Goal: Task Accomplishment & Management: Manage account settings

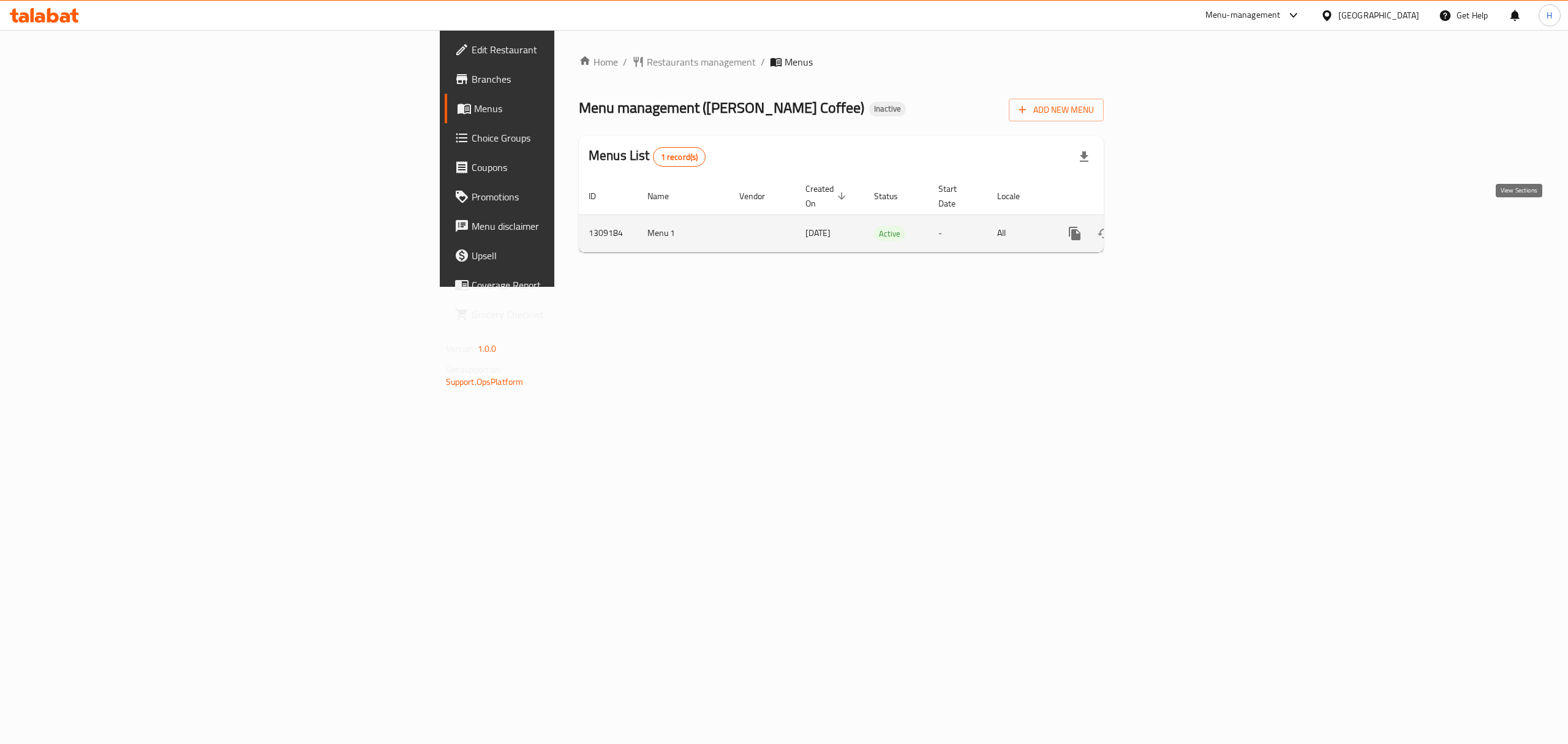
click at [1171, 226] on icon "enhanced table" at bounding box center [1162, 233] width 14 height 14
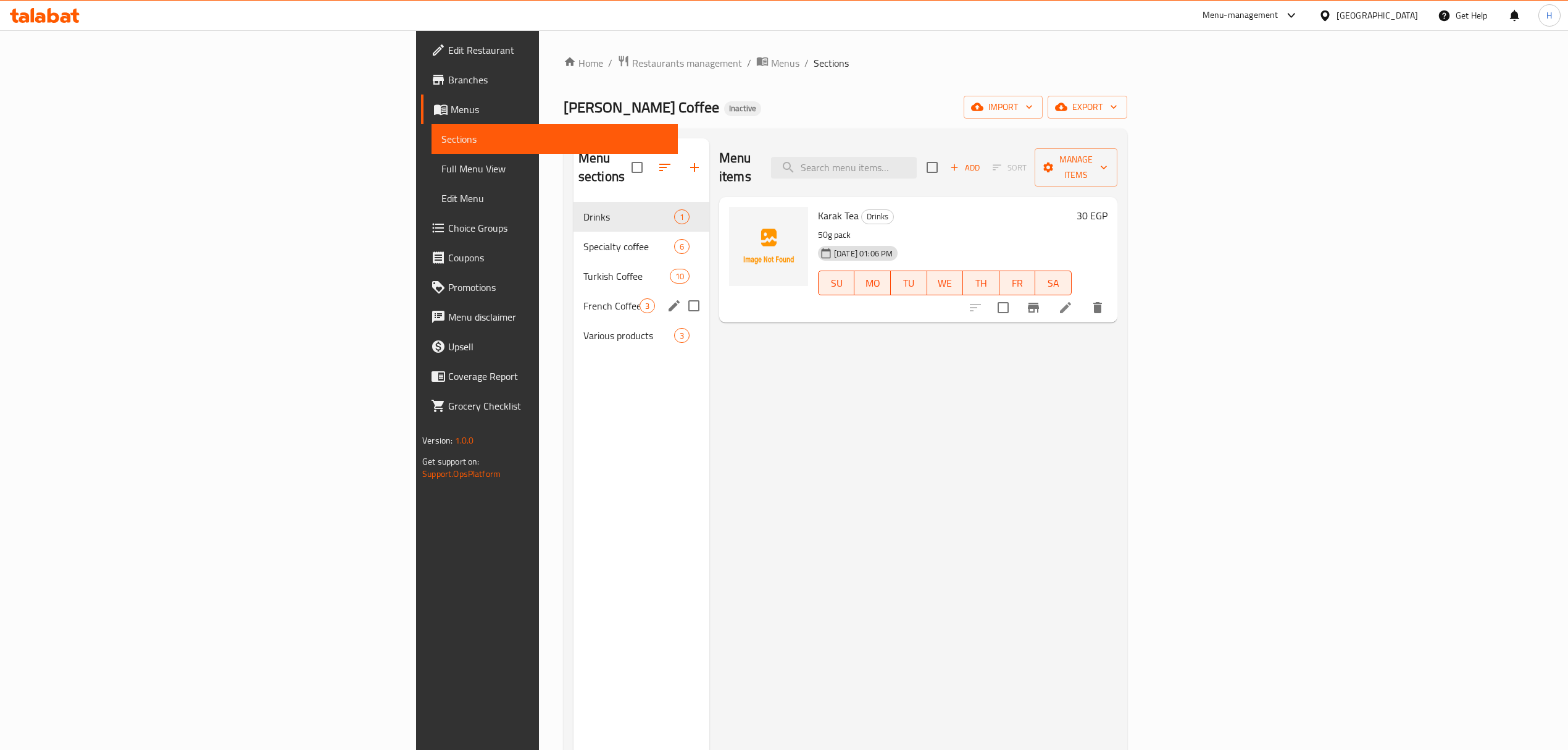
click at [583, 298] on span "French Coffee" at bounding box center [612, 305] width 56 height 14
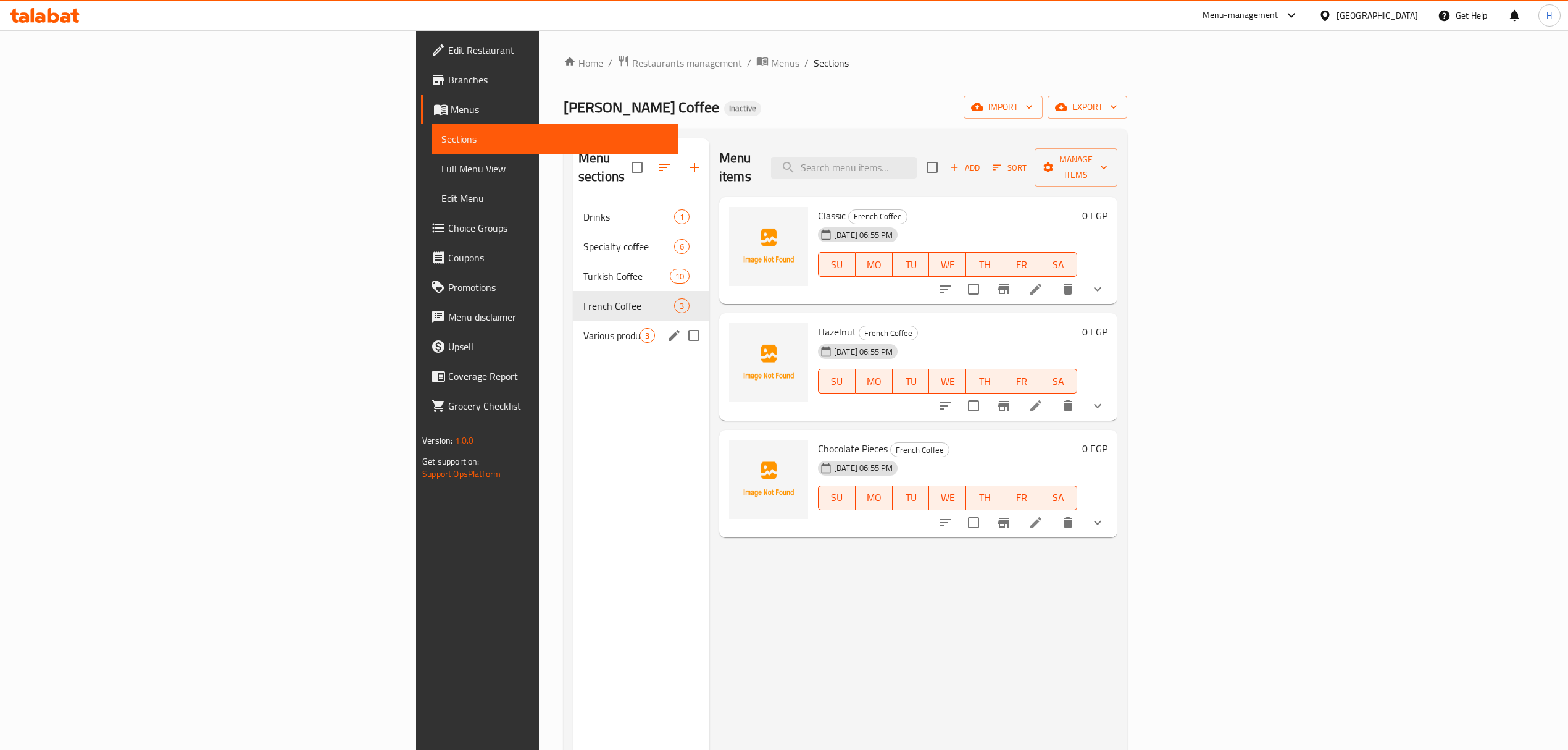
click at [574, 326] on div "Various products 3" at bounding box center [641, 335] width 136 height 30
click at [667, 328] on icon "edit" at bounding box center [673, 335] width 14 height 14
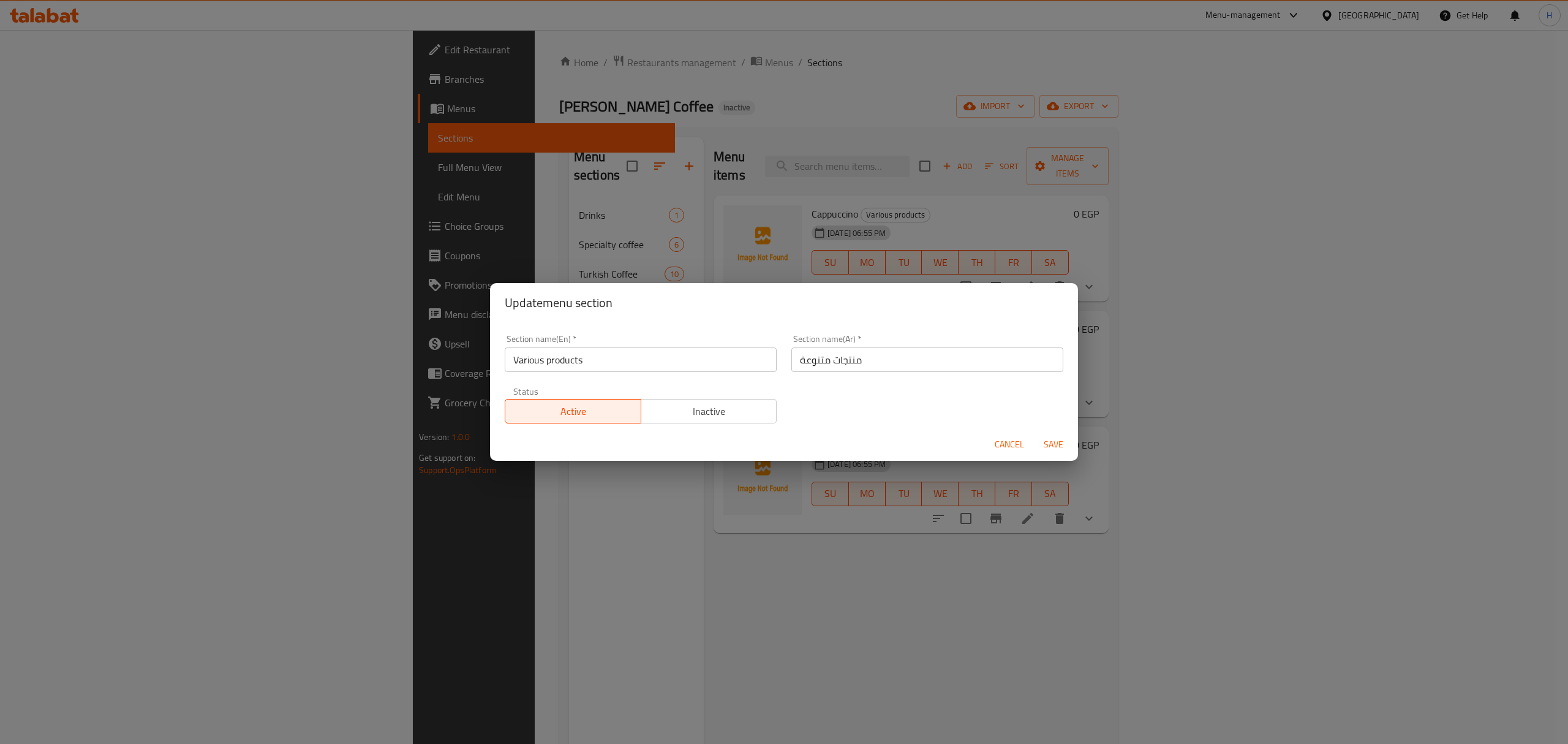
click at [975, 549] on div "Update menu section Section name(En)   * Various products Section name(En) * Se…" at bounding box center [784, 372] width 1568 height 744
click at [1010, 442] on span "Cancel" at bounding box center [1009, 444] width 30 height 15
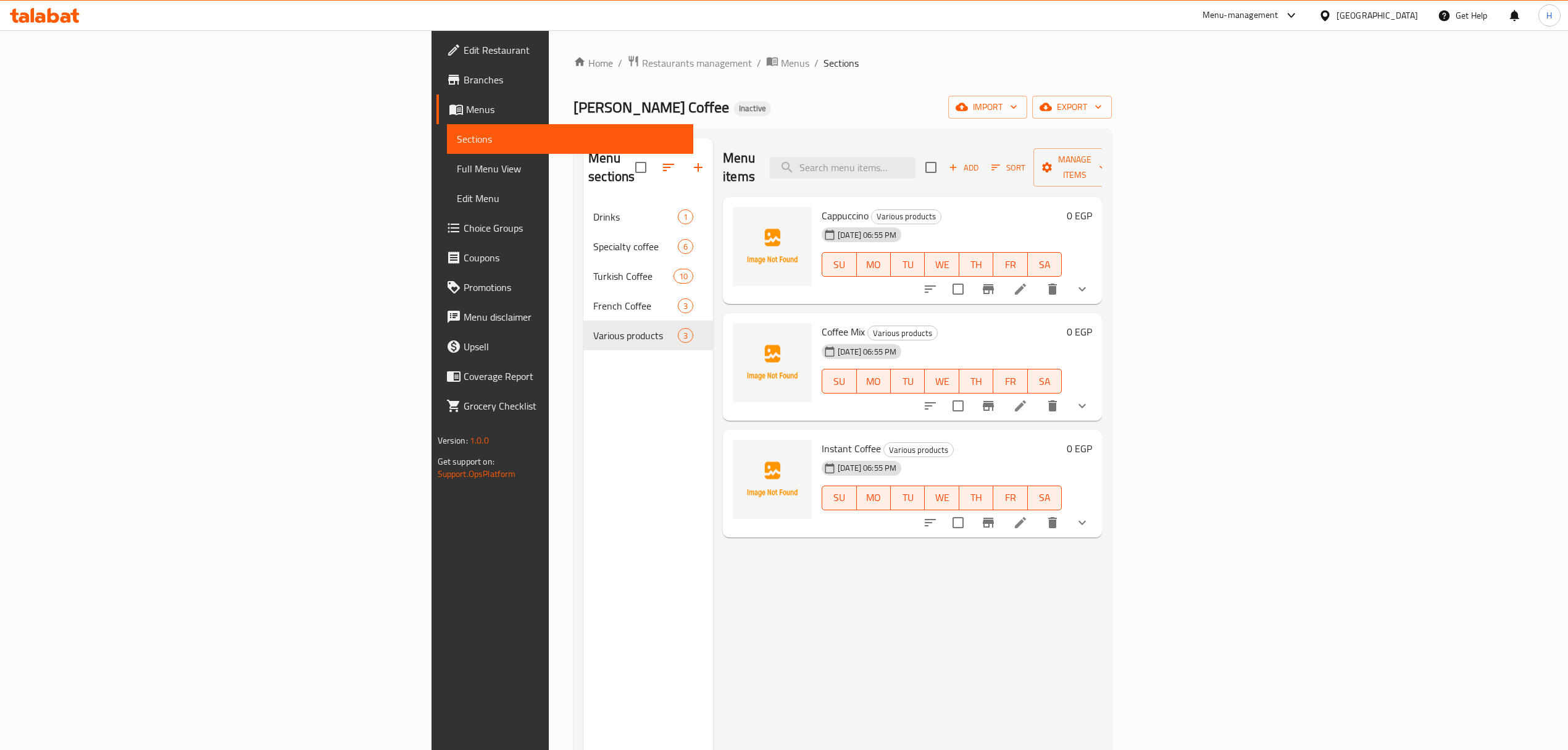
click at [1102, 658] on div "Menu items Add Sort Manage items Cappuccino Various products [DATE] 06:55 PM SU…" at bounding box center [908, 513] width 389 height 750
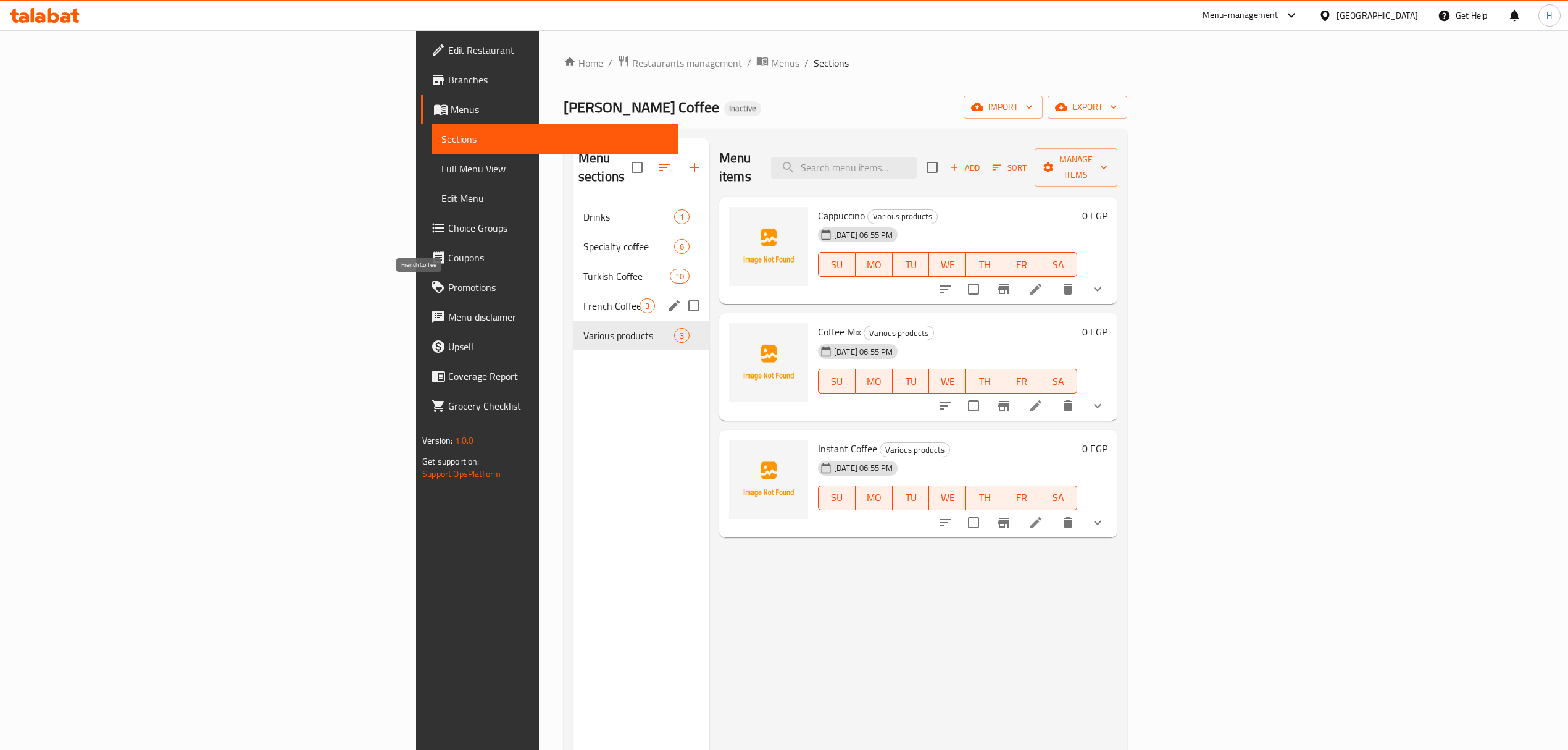
click at [583, 298] on span "French Coffee" at bounding box center [612, 305] width 56 height 14
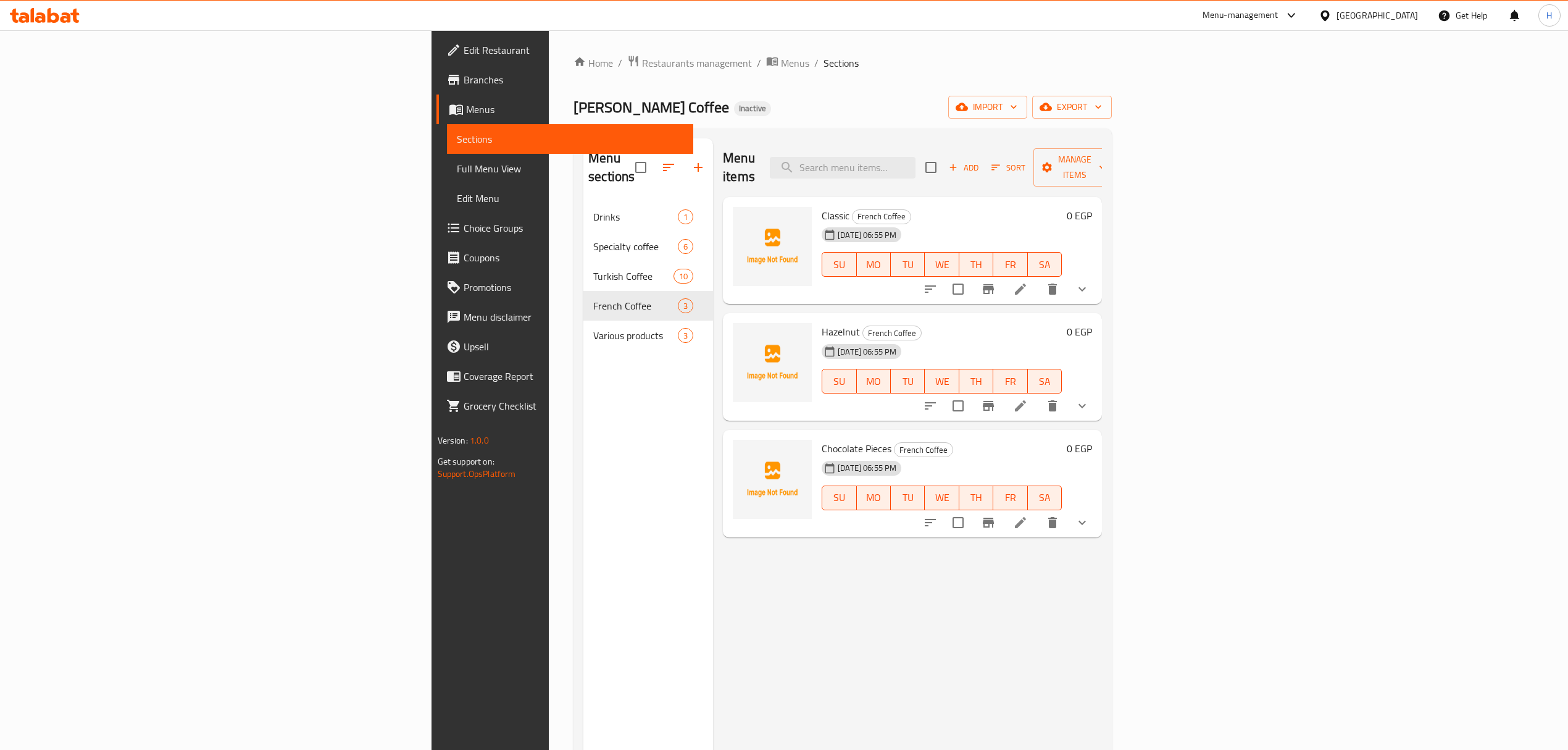
click at [1075, 642] on div "Menu items Add Sort Manage items Classic French Coffee [DATE] 06:55 PM SU MO TU…" at bounding box center [908, 513] width 389 height 750
click at [1089, 282] on icon "show more" at bounding box center [1081, 288] width 14 height 14
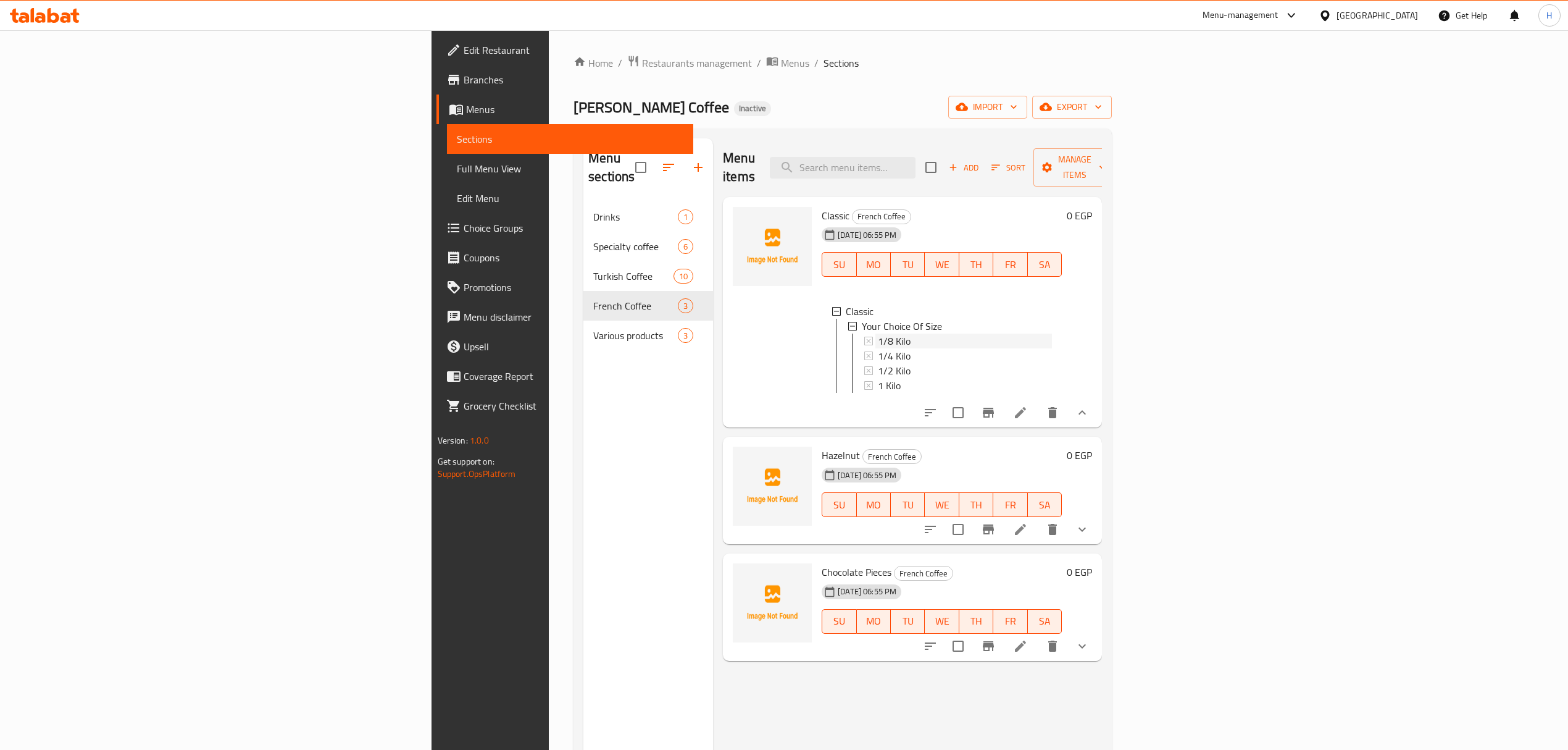
click at [927, 333] on div "1/8 Kilo" at bounding box center [965, 340] width 174 height 14
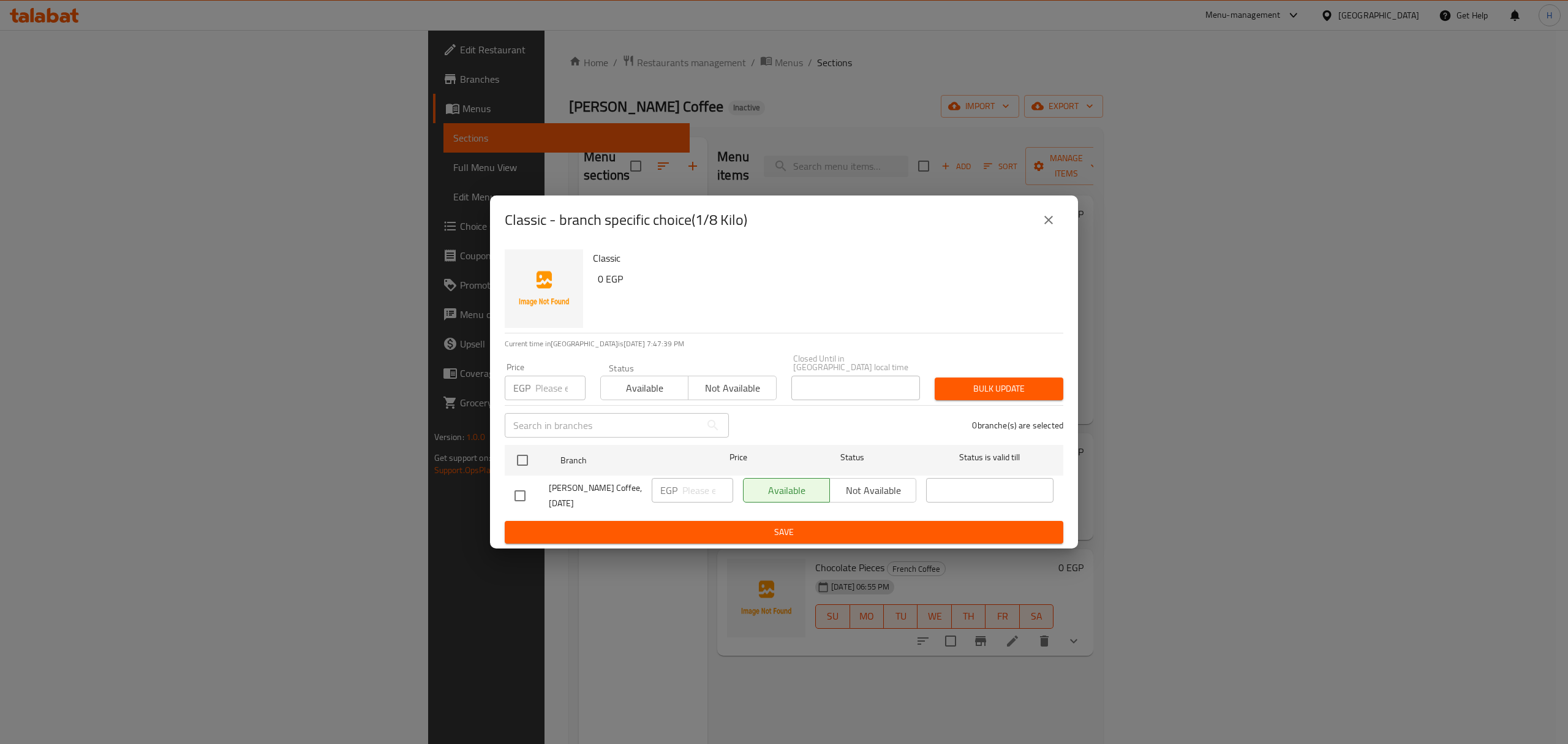
click at [1053, 221] on icon "close" at bounding box center [1048, 219] width 14 height 14
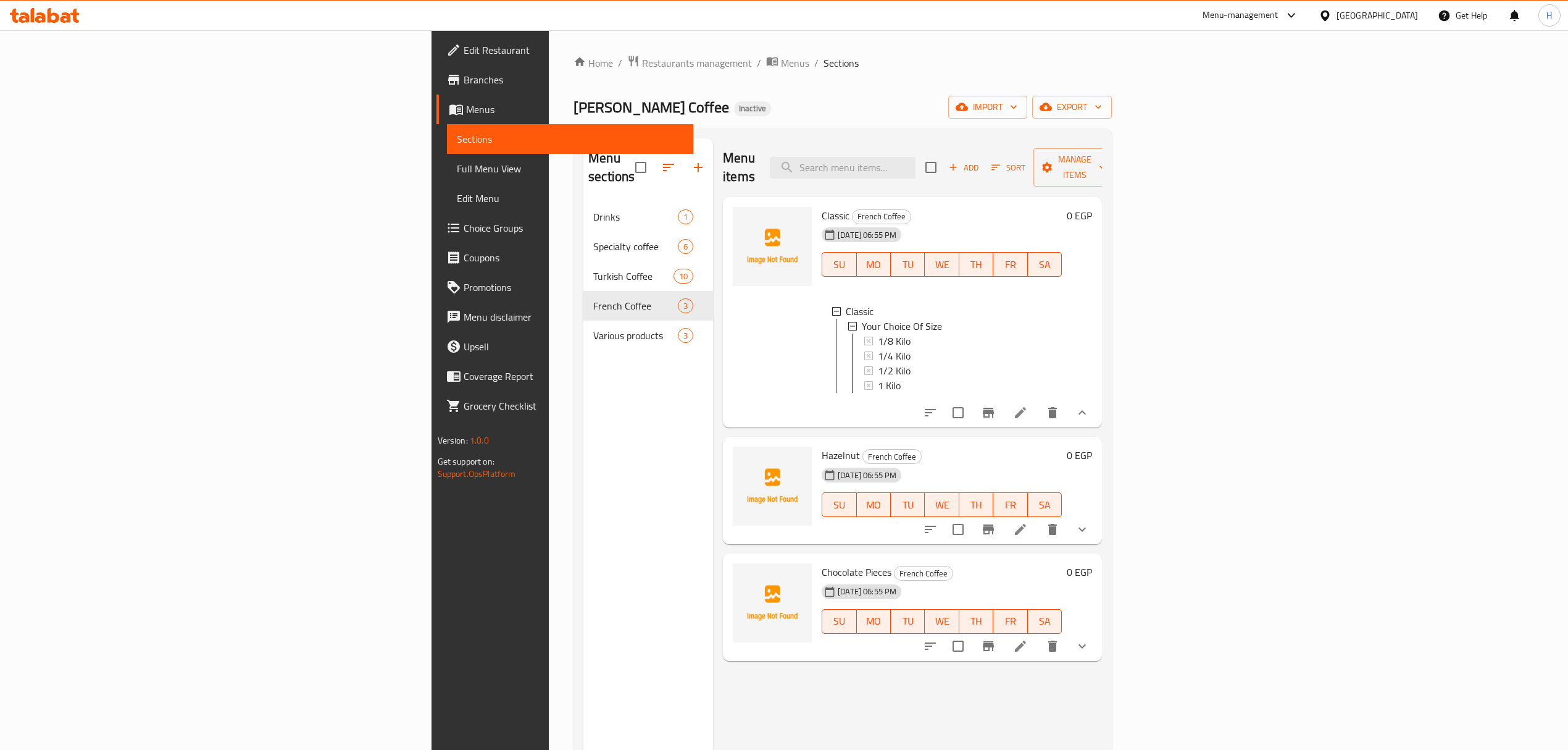
scroll to position [2, 0]
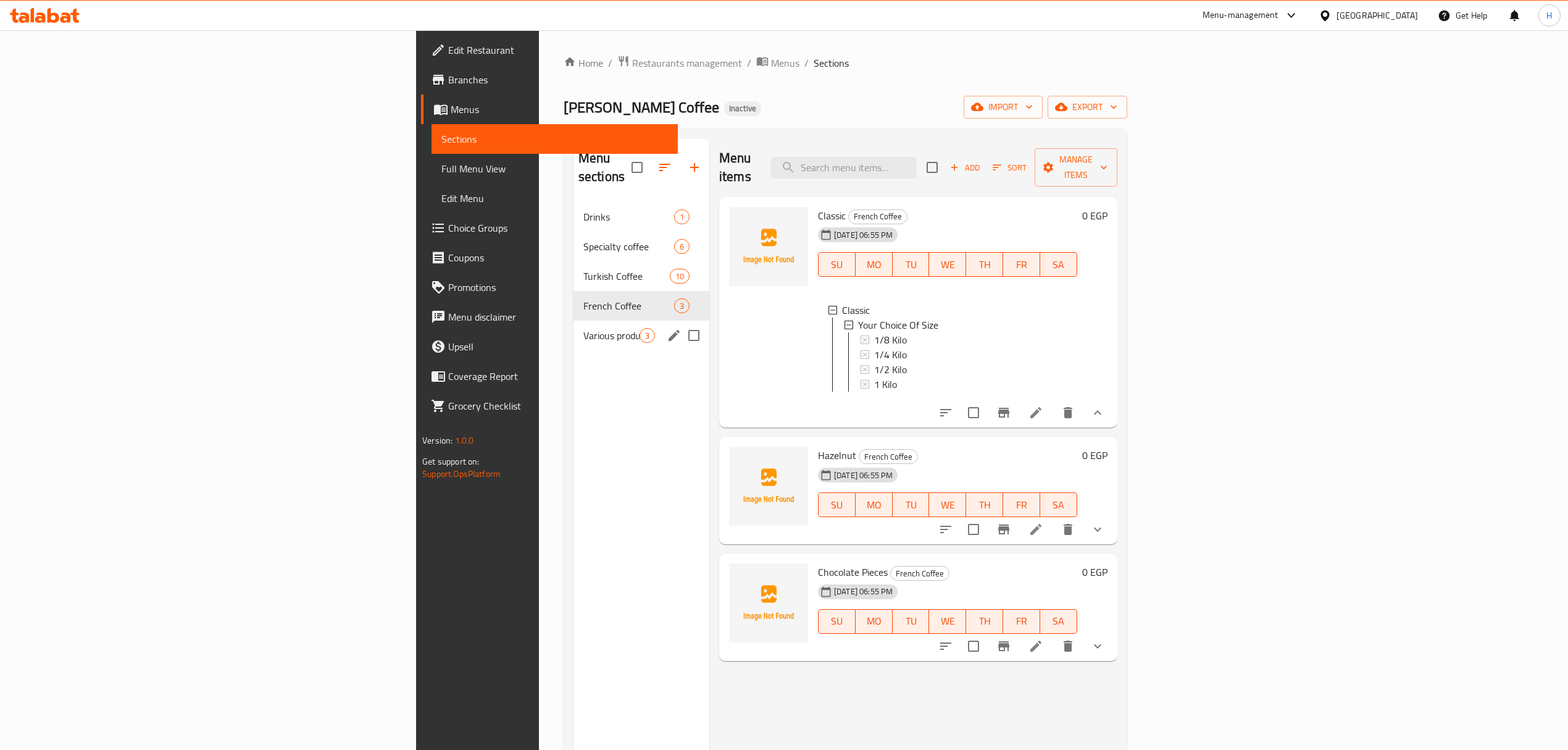
click at [583, 328] on span "Various products" at bounding box center [612, 335] width 56 height 14
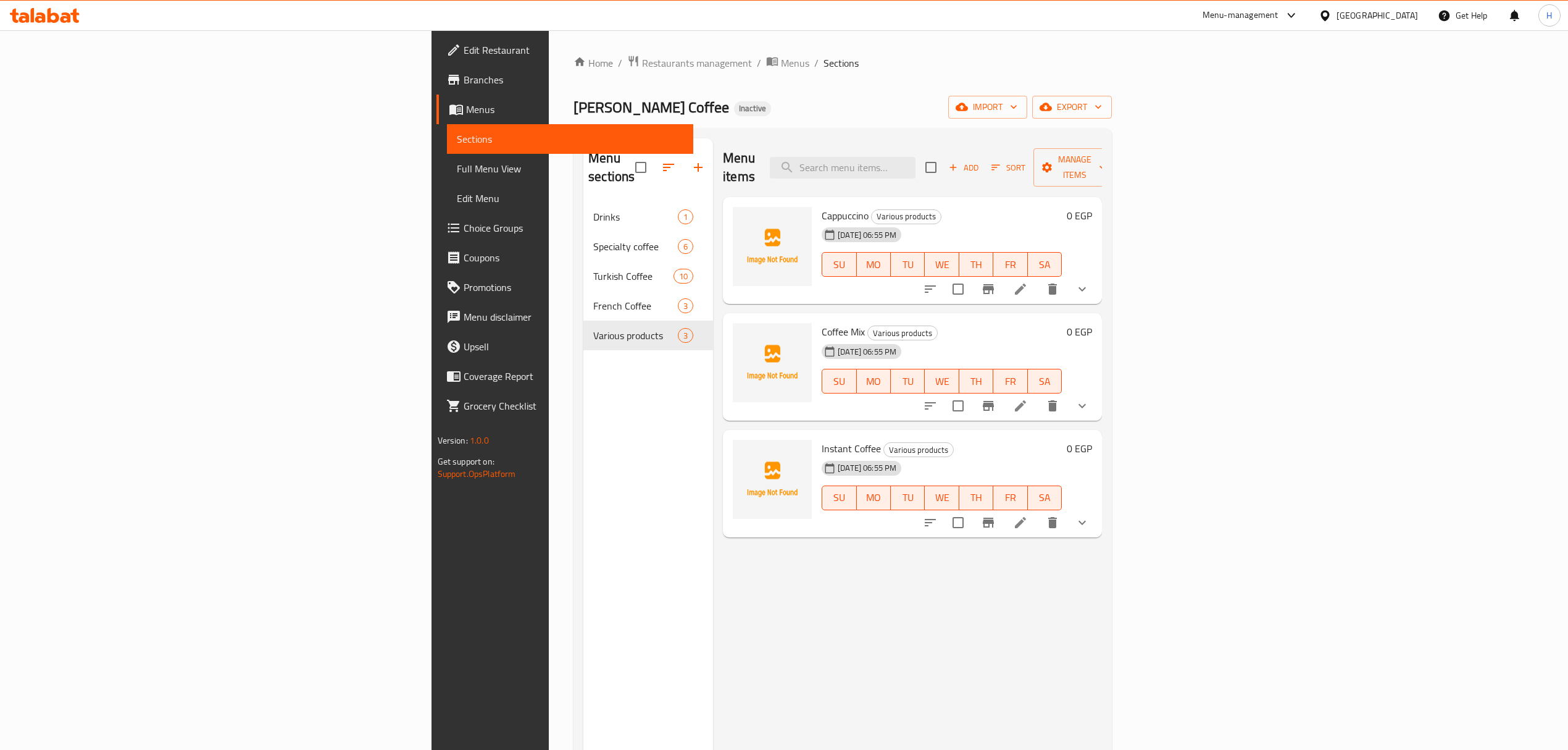
click at [1097, 391] on button "show more" at bounding box center [1081, 405] width 30 height 30
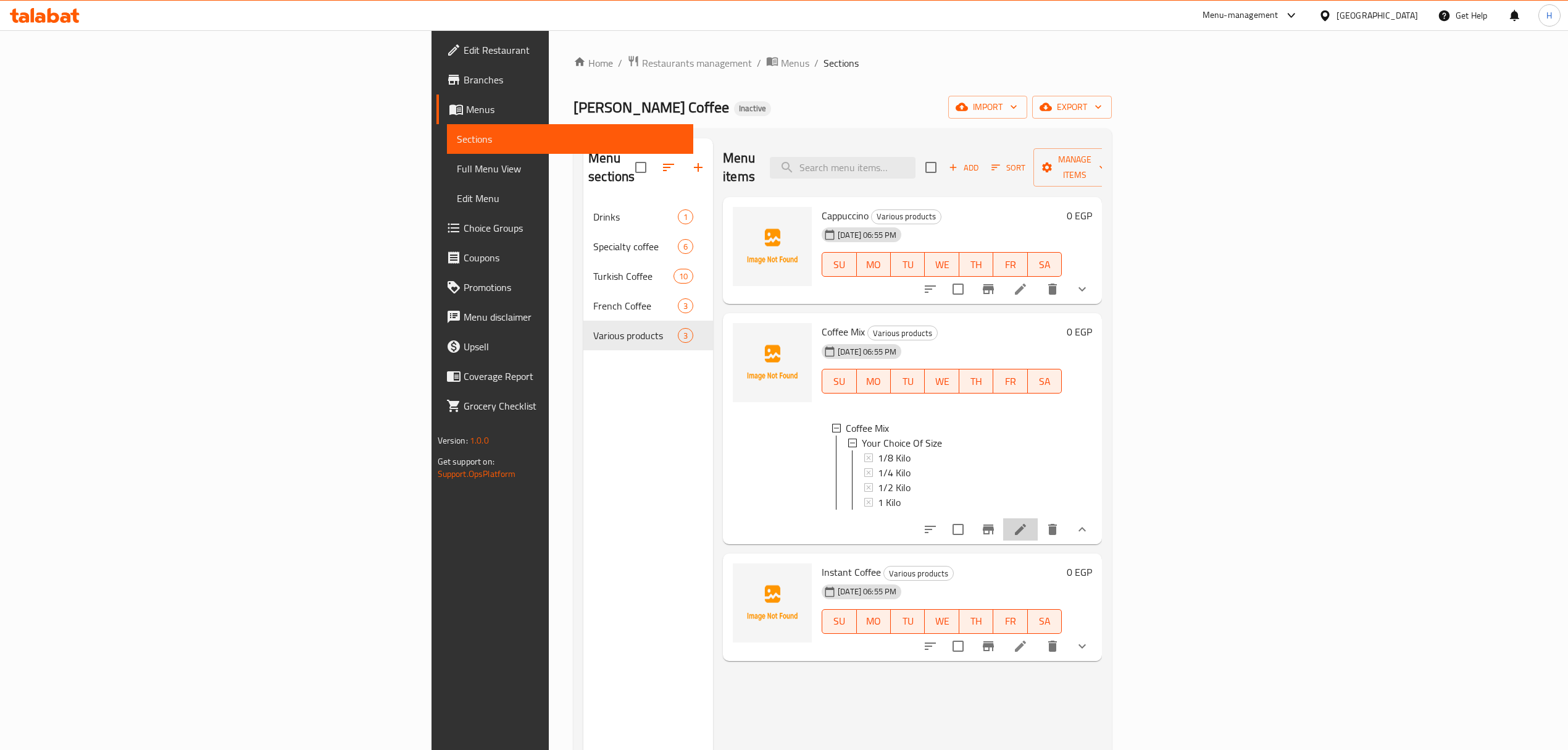
click at [1037, 529] on li at bounding box center [1020, 529] width 34 height 22
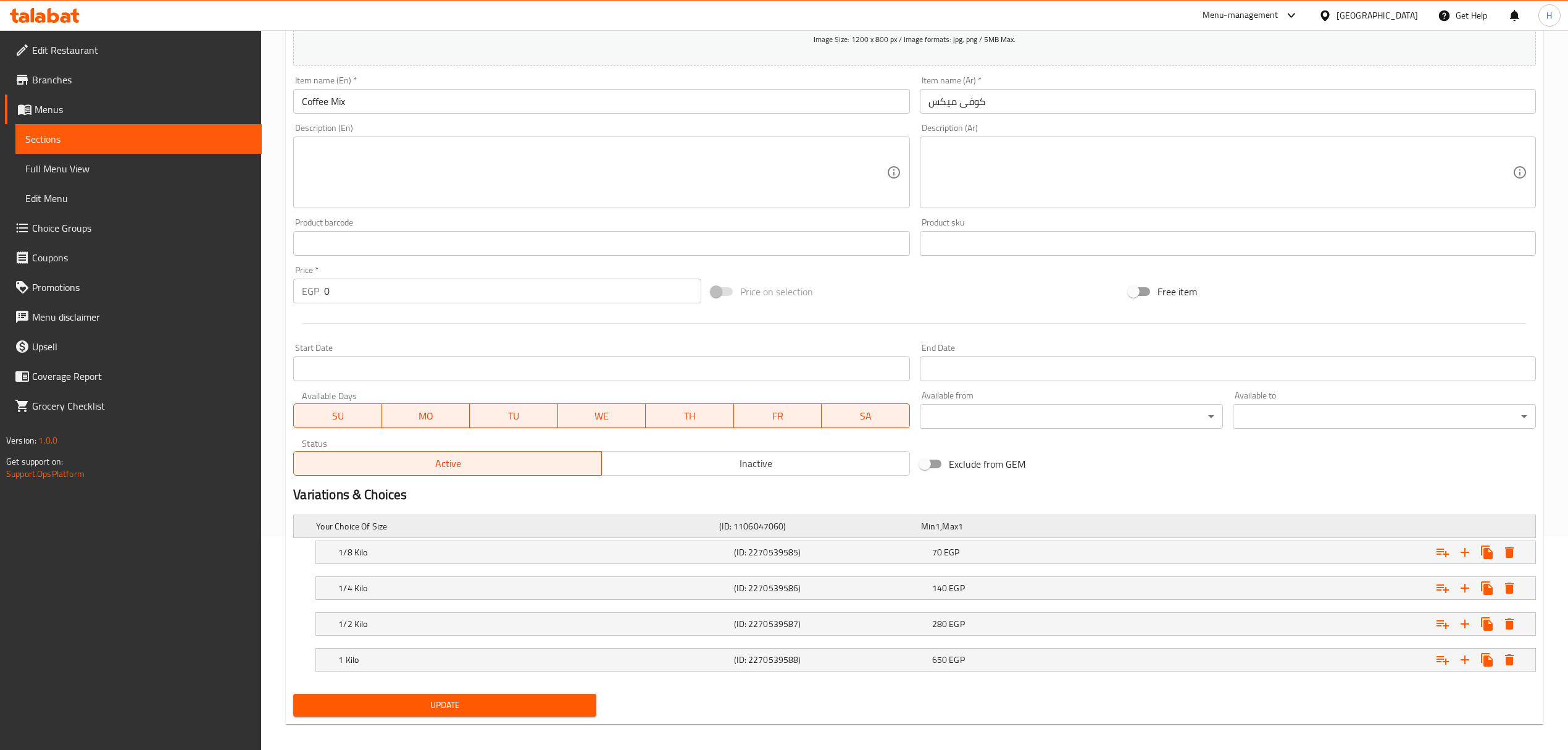
scroll to position [225, 0]
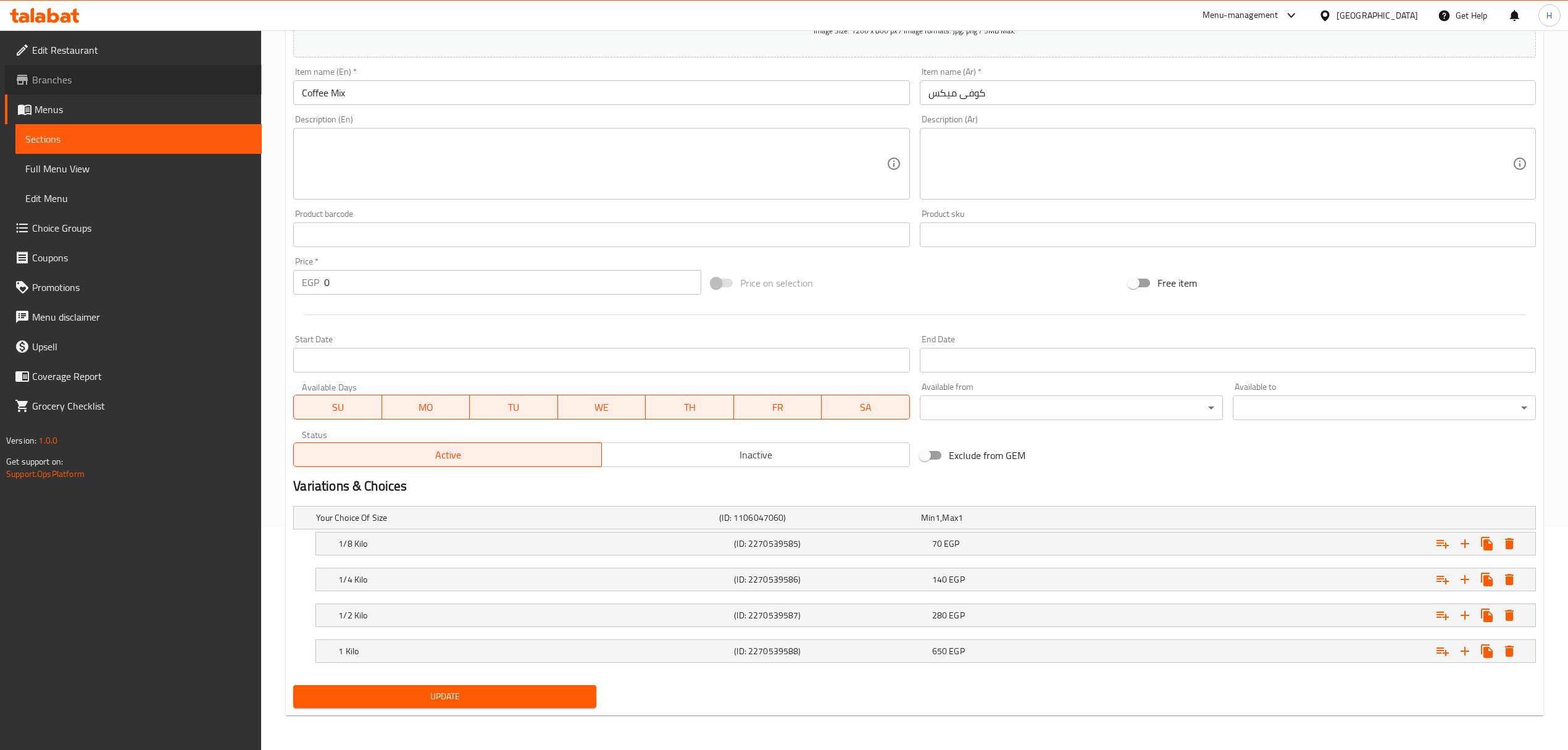
click at [59, 82] on span "Branches" at bounding box center [142, 79] width 220 height 14
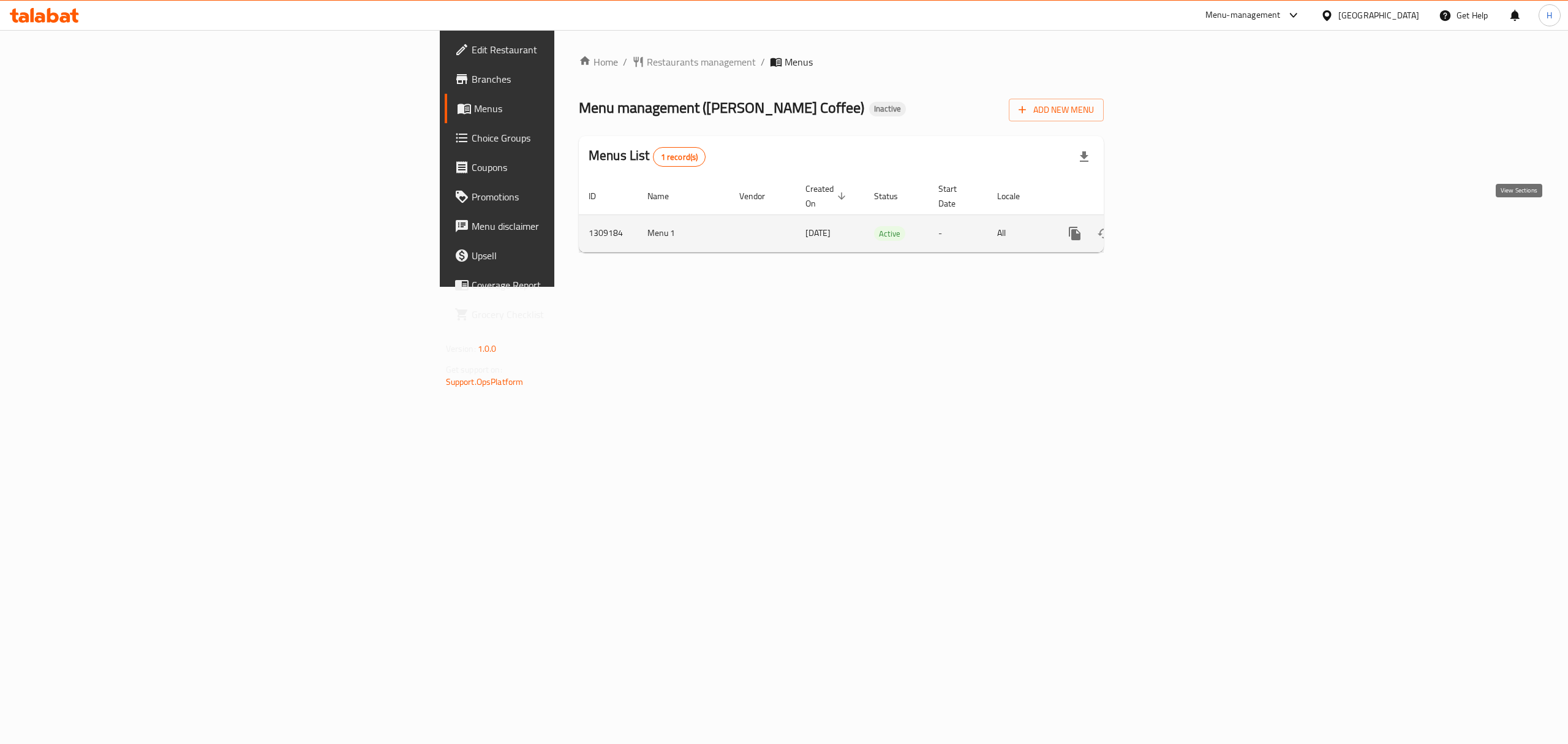
click at [1171, 226] on icon "enhanced table" at bounding box center [1162, 233] width 14 height 14
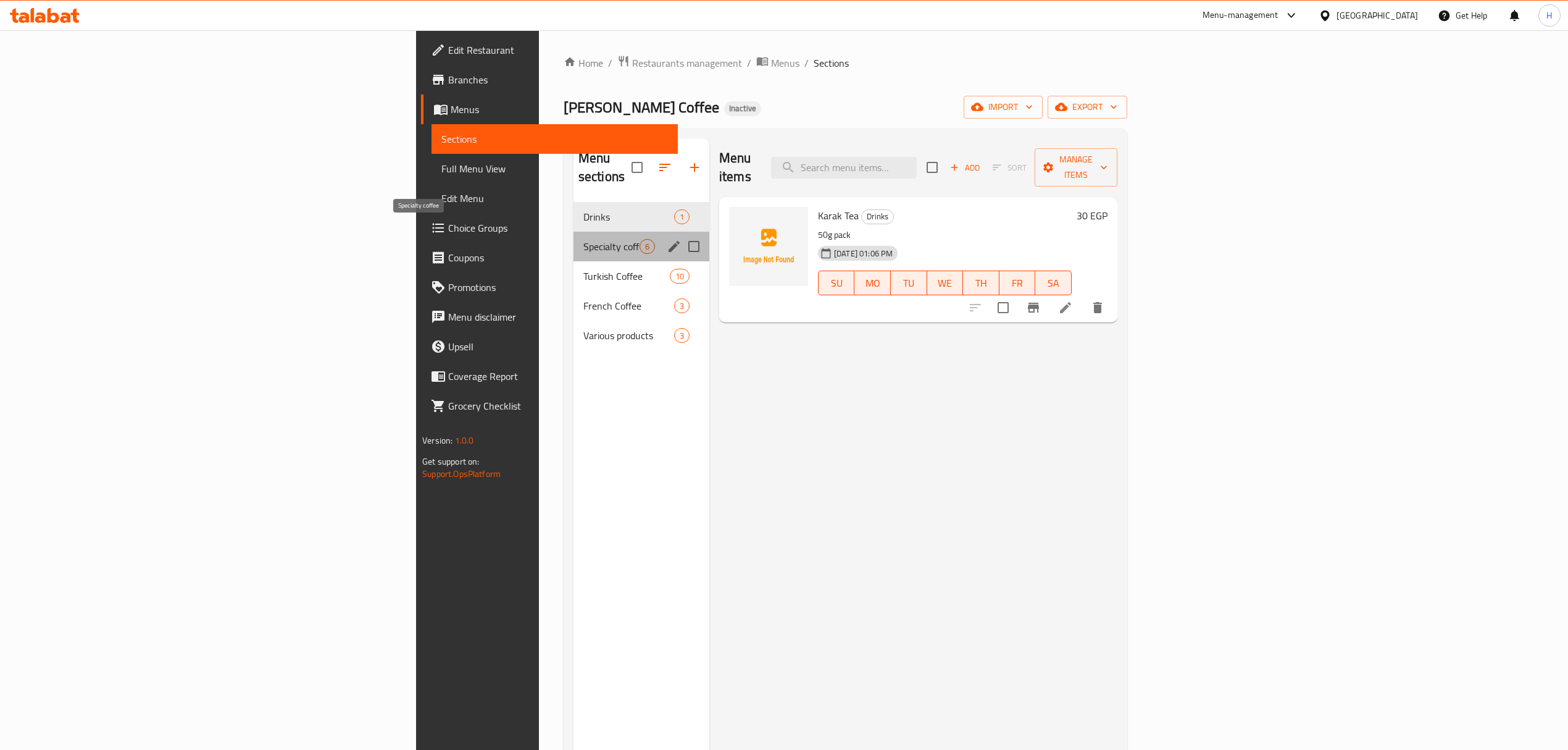
click at [583, 239] on span "Specialty coffee" at bounding box center [612, 246] width 56 height 14
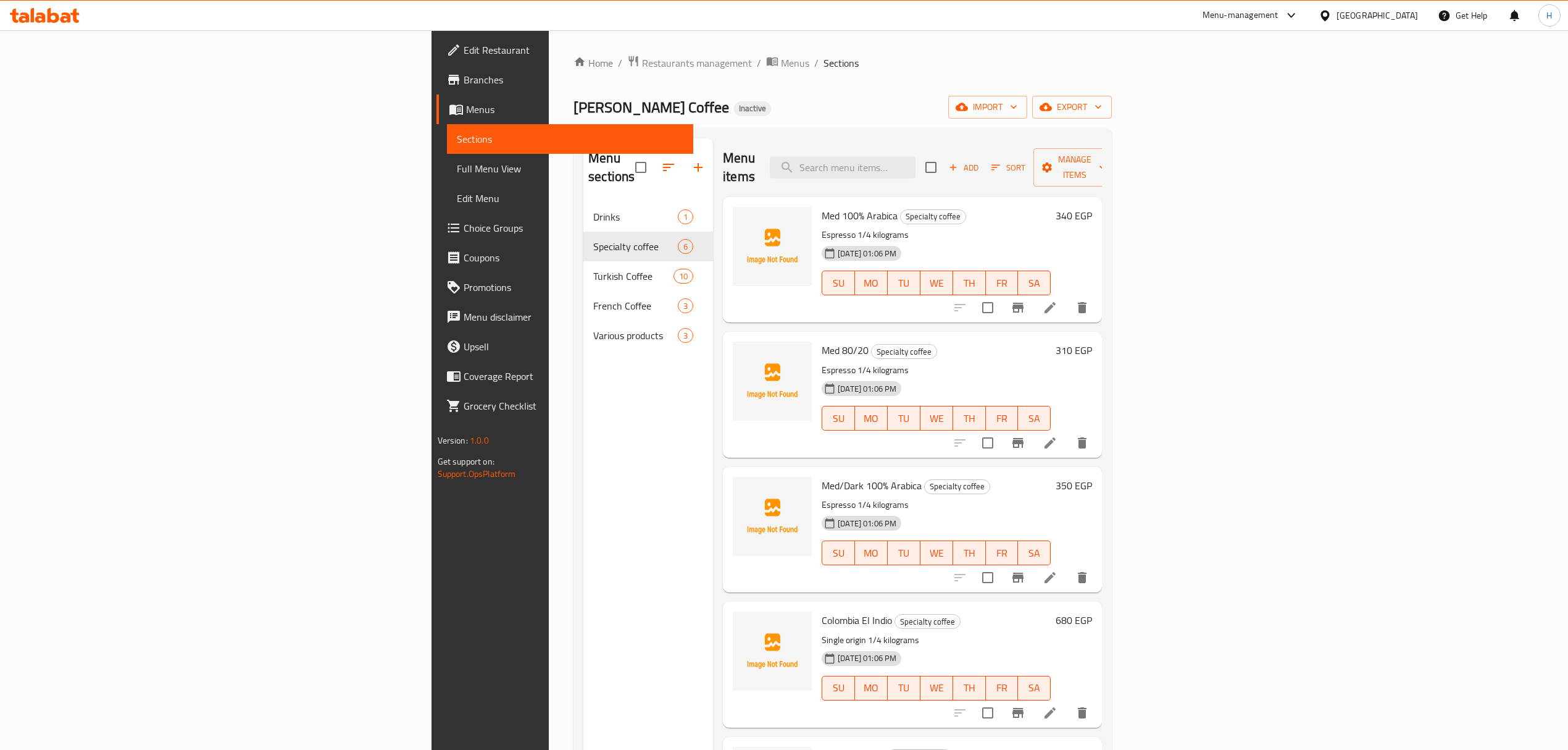
click at [436, 92] on link "Branches" at bounding box center [564, 79] width 257 height 30
